Goal: Task Accomplishment & Management: Manage account settings

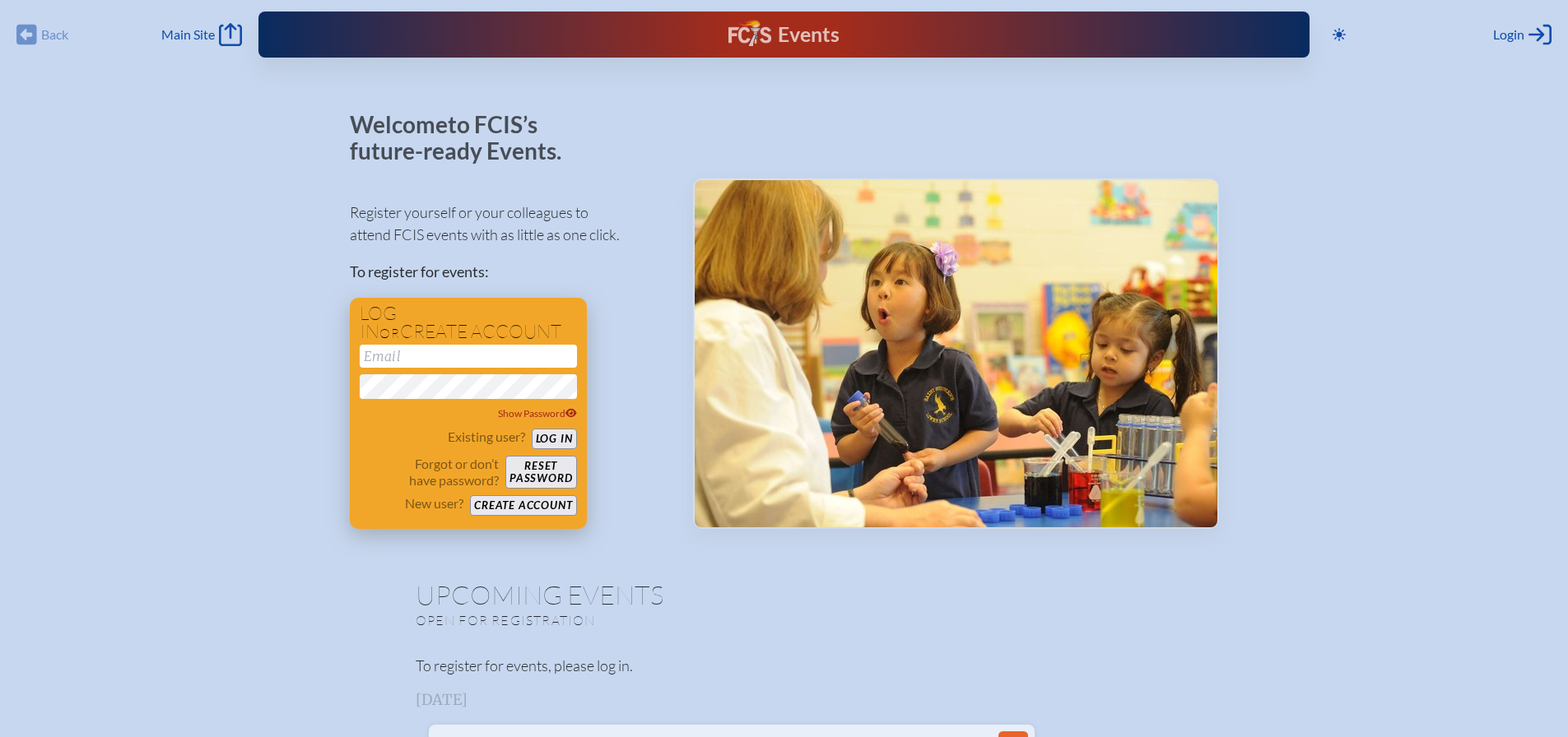
type input "[EMAIL_ADDRESS][DOMAIN_NAME]"
click at [549, 435] on button "Log in" at bounding box center [554, 439] width 45 height 20
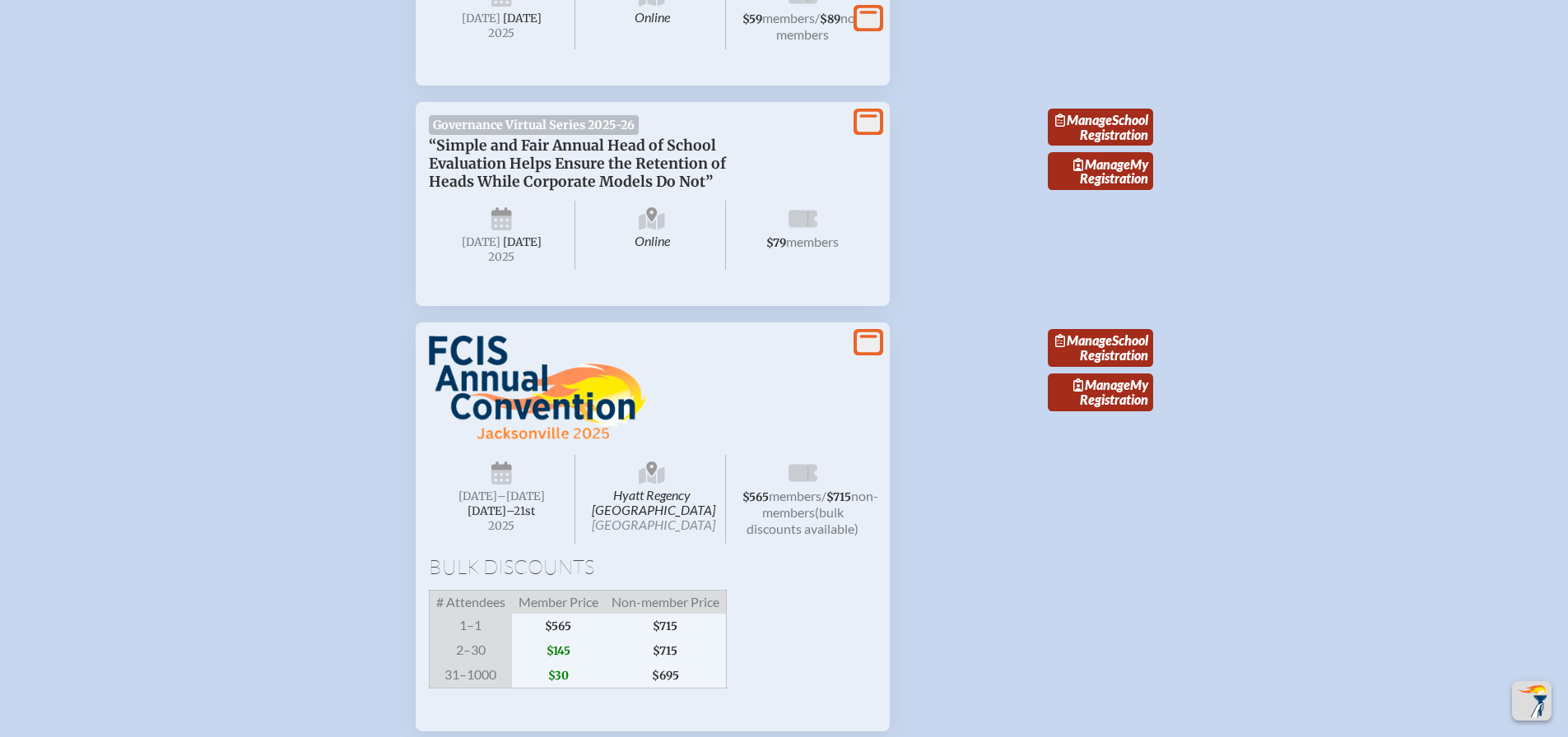
scroll to position [6170, 0]
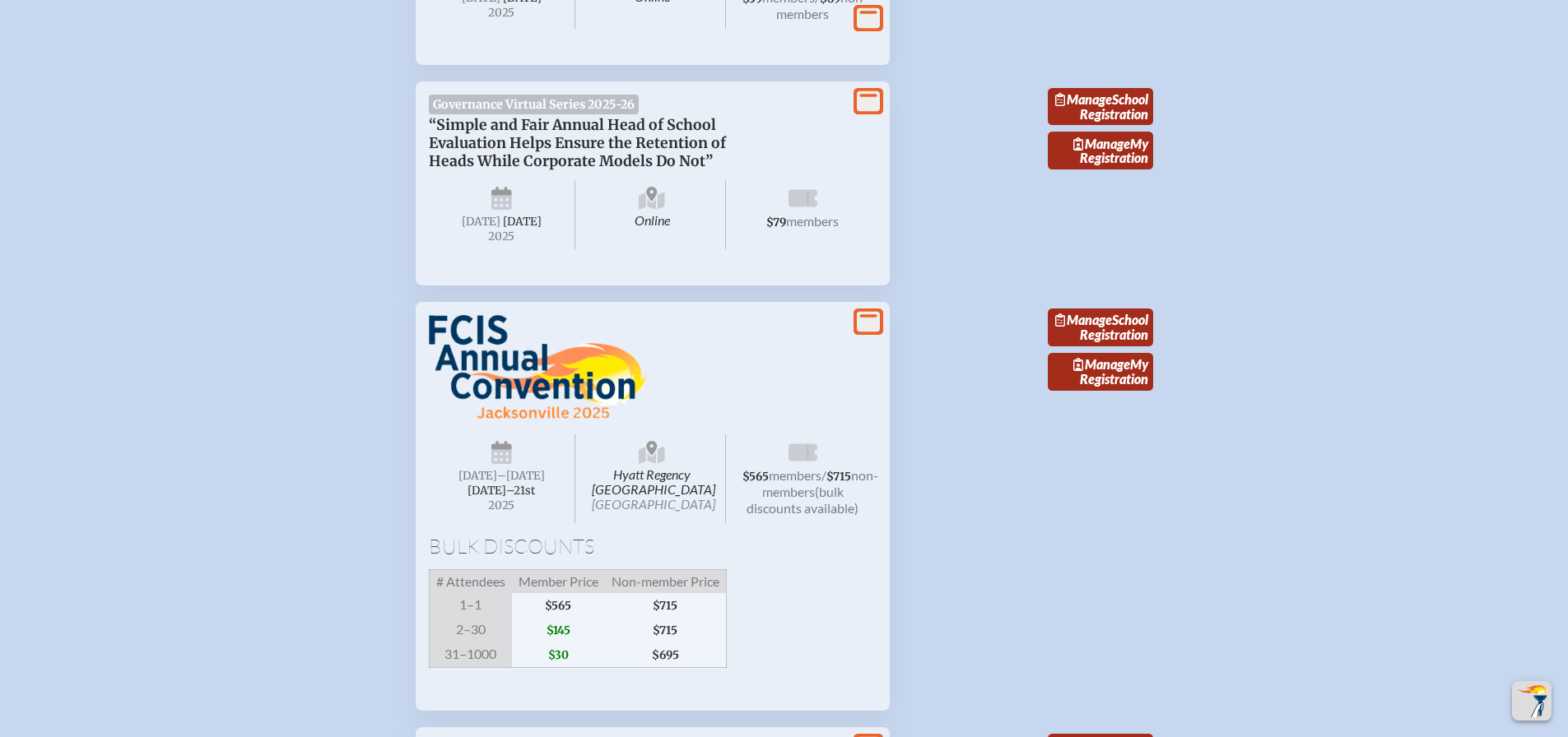
click at [834, 537] on h1 "Bulk Discounts" at bounding box center [652, 546] width 447 height 20
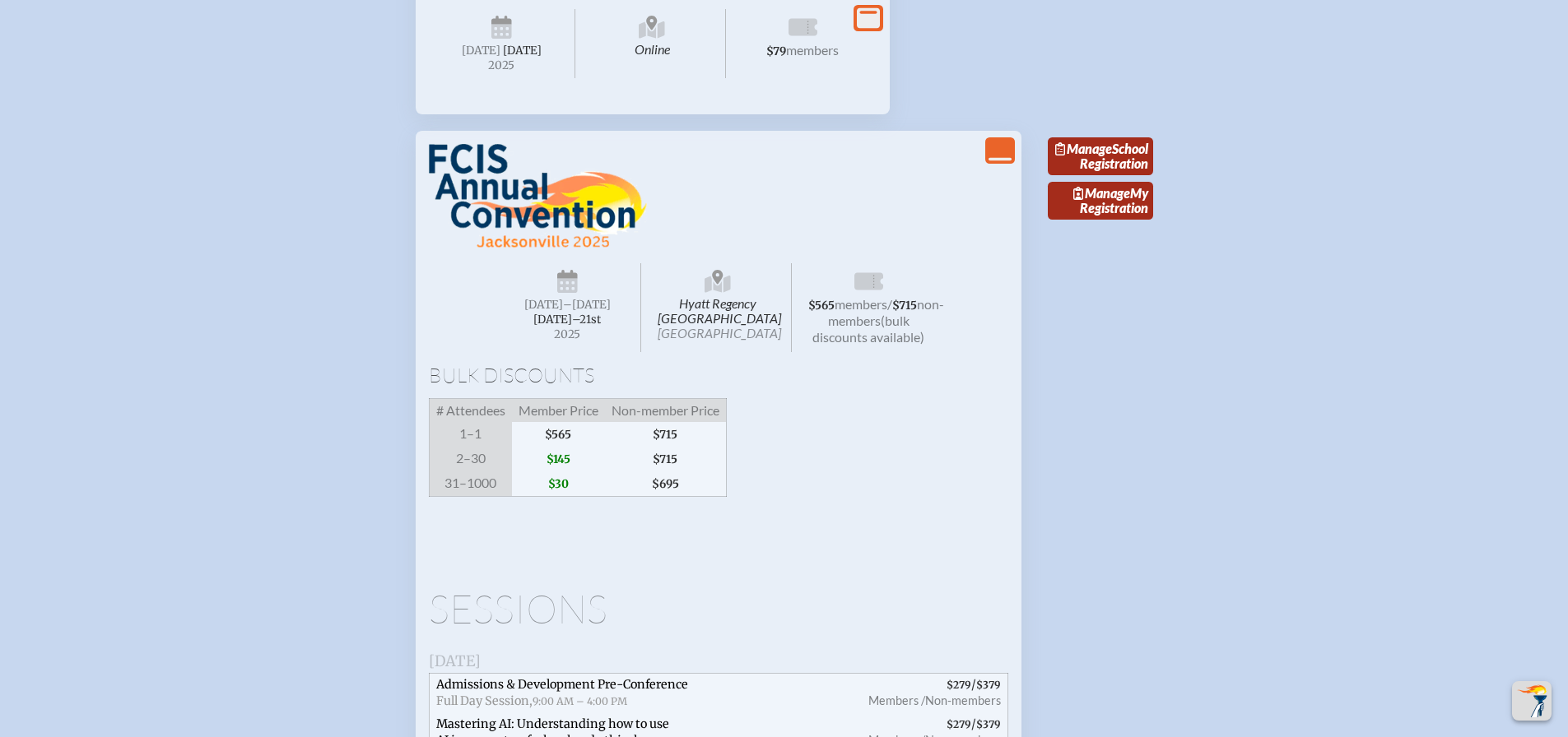
scroll to position [6336, 0]
